Goal: Task Accomplishment & Management: Complete application form

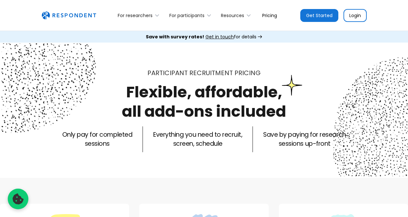
click at [352, 14] on link "Login" at bounding box center [355, 15] width 23 height 13
click at [207, 16] on icon at bounding box center [209, 15] width 6 height 6
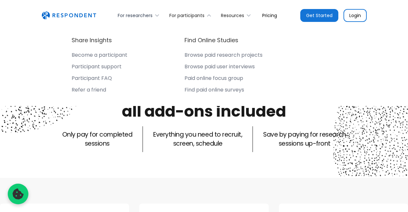
click at [155, 16] on icon at bounding box center [157, 15] width 6 height 6
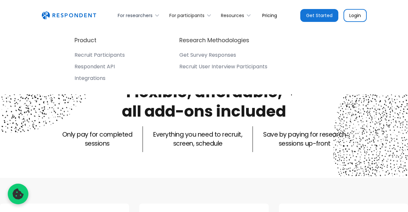
click at [157, 15] on icon at bounding box center [157, 15] width 6 height 6
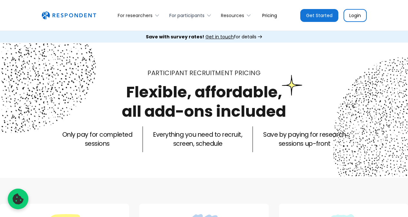
click at [209, 16] on icon at bounding box center [209, 16] width 3 height 2
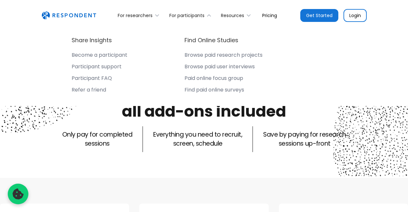
click at [353, 12] on link "Login" at bounding box center [355, 15] width 23 height 13
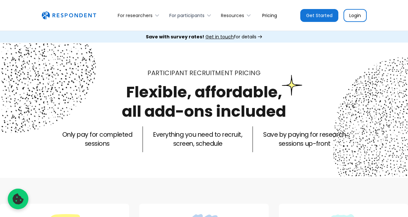
click at [209, 15] on icon at bounding box center [209, 15] width 6 height 6
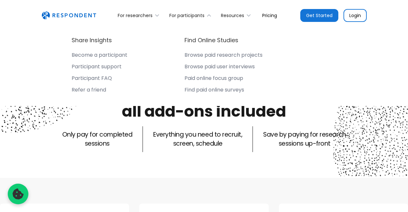
click at [355, 17] on link "Login" at bounding box center [355, 15] width 23 height 13
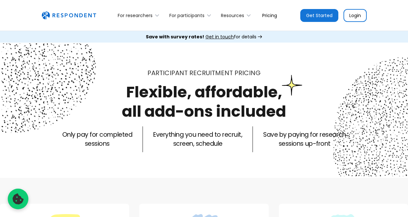
click at [304, 18] on link "Get Started" at bounding box center [320, 15] width 38 height 13
